Goal: Find specific page/section: Find specific page/section

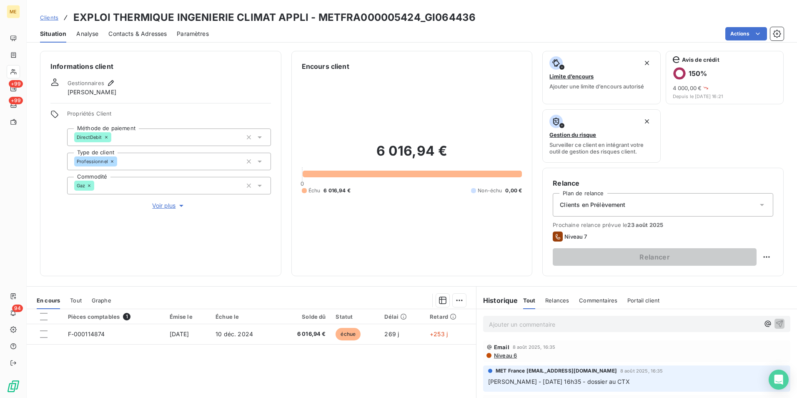
scroll to position [125, 0]
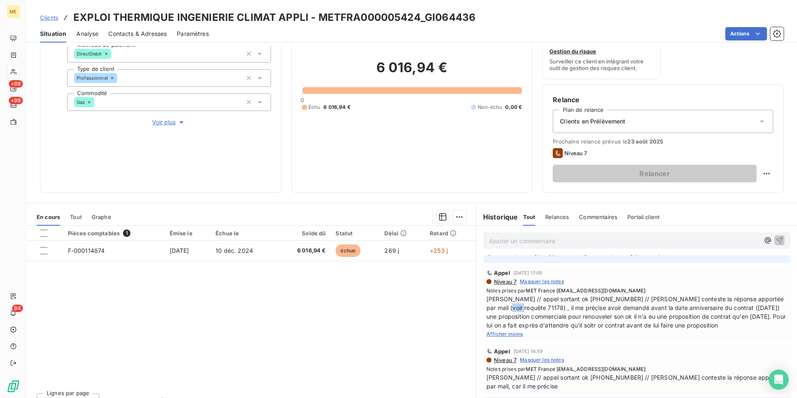
click at [42, 19] on span "Clients" at bounding box center [49, 17] width 18 height 7
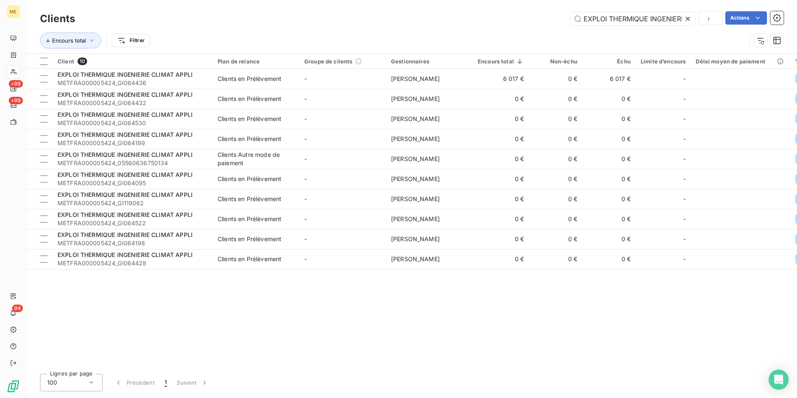
scroll to position [0, 5]
click at [597, 16] on input "EXPLOI THERMIQUE INGENIERIE" at bounding box center [632, 18] width 125 height 13
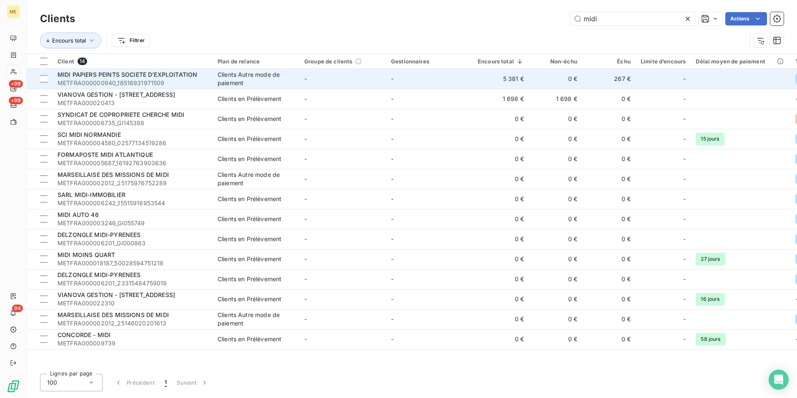
type input "midi"
click at [182, 80] on span "METFRA000000940_16516931971509" at bounding box center [133, 83] width 150 height 8
